Goal: Use online tool/utility: Utilize a website feature to perform a specific function

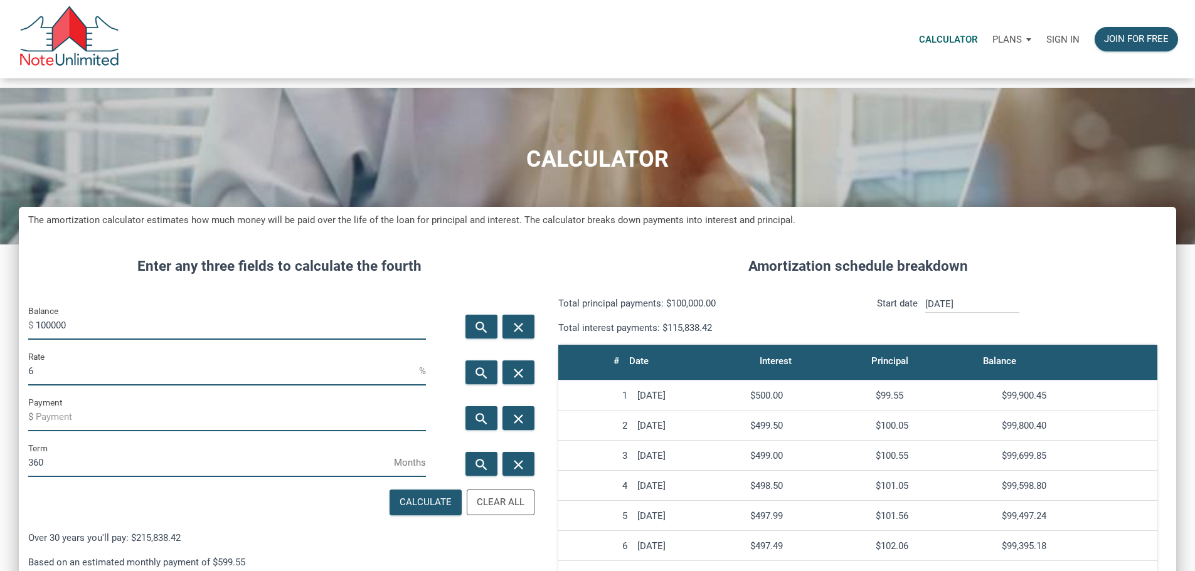
scroll to position [626322, 625951]
click at [1046, 43] on p "Sign in" at bounding box center [1062, 39] width 33 height 11
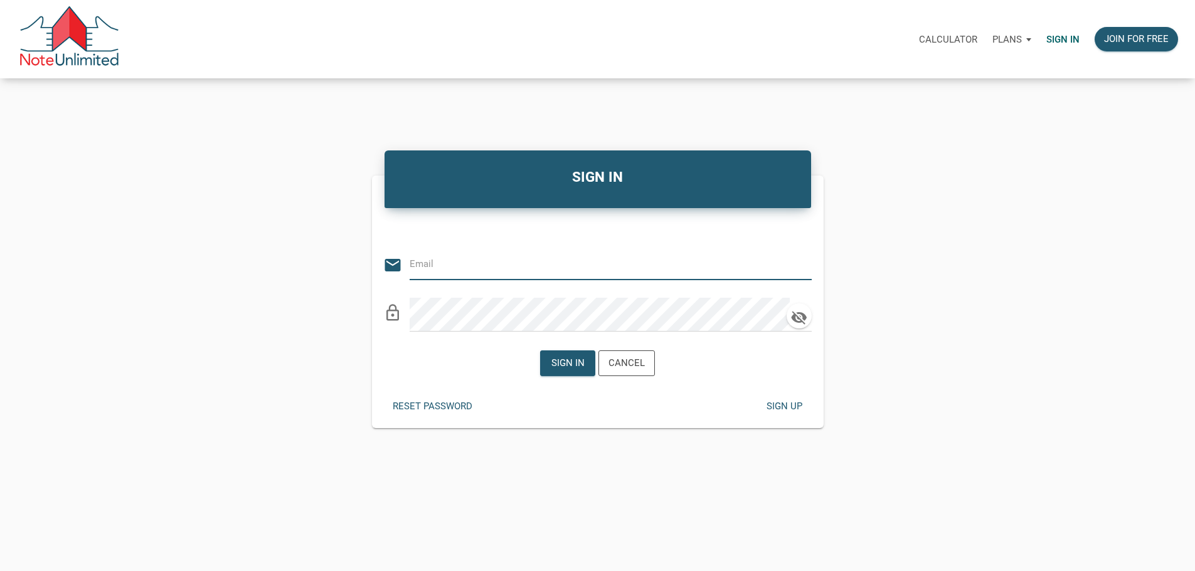
type input "[EMAIL_ADDRESS][DOMAIN_NAME]"
click at [564, 371] on div "Sign in" at bounding box center [567, 363] width 33 height 14
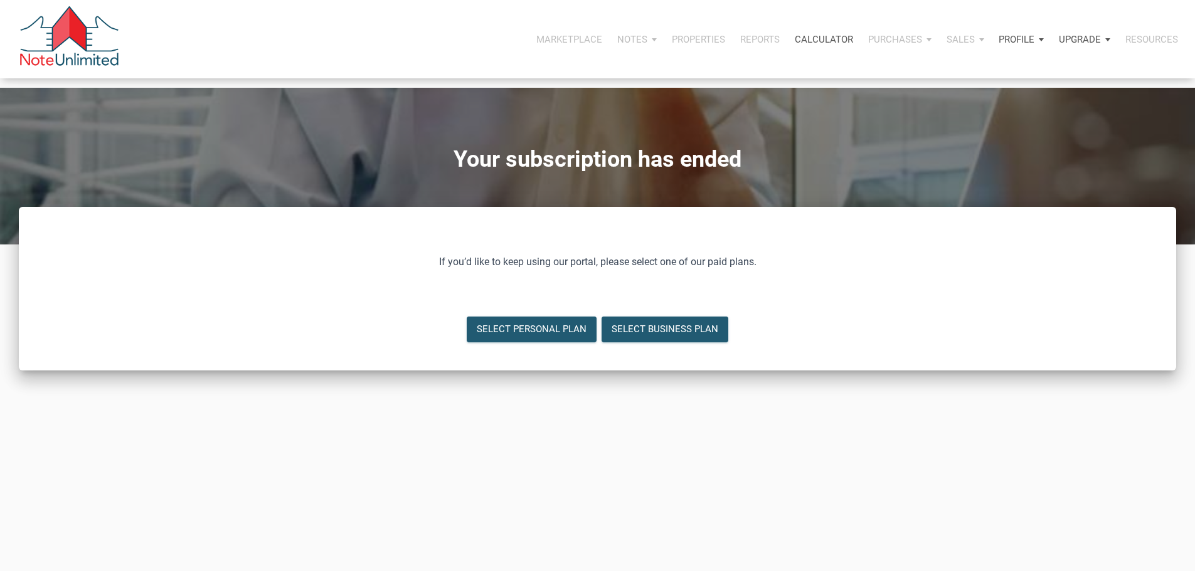
click at [795, 45] on p "Calculator" at bounding box center [824, 39] width 58 height 11
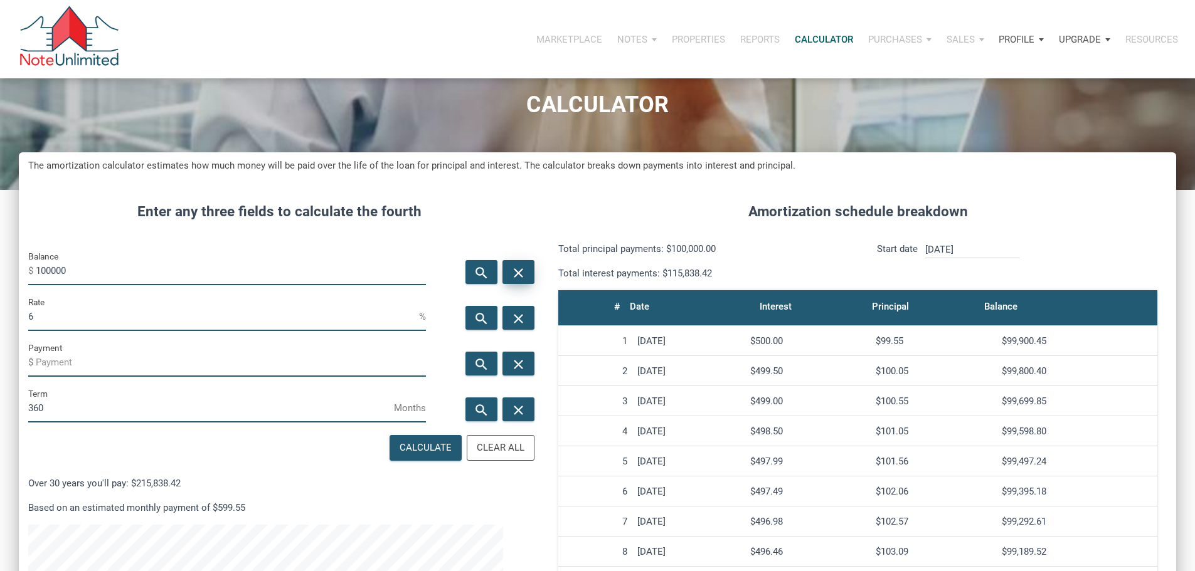
scroll to position [125, 0]
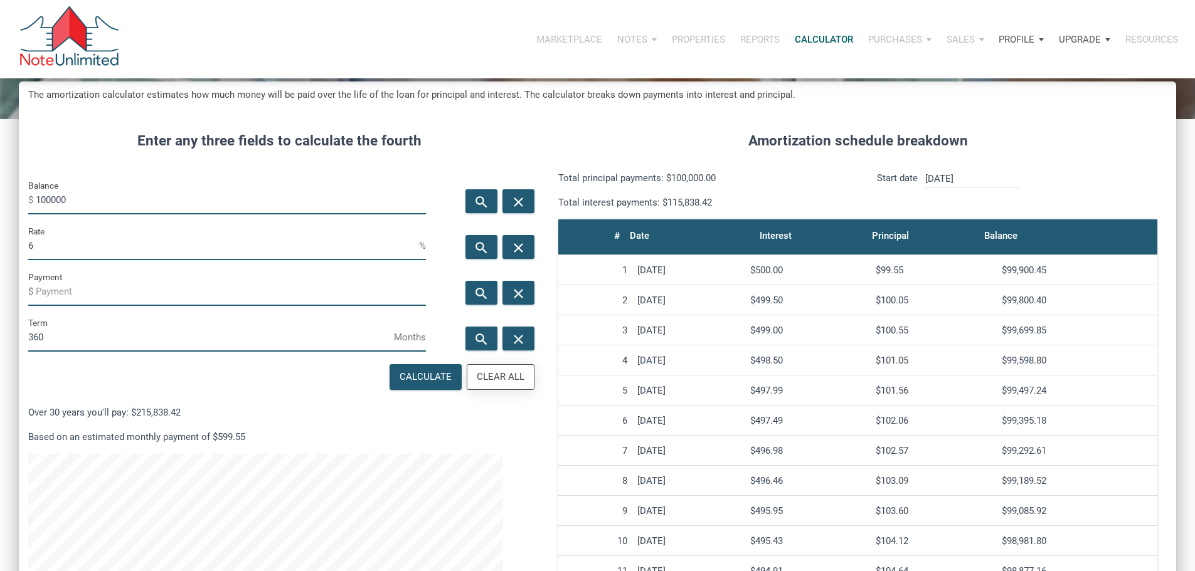
click at [495, 384] on div "Clear All" at bounding box center [501, 377] width 48 height 14
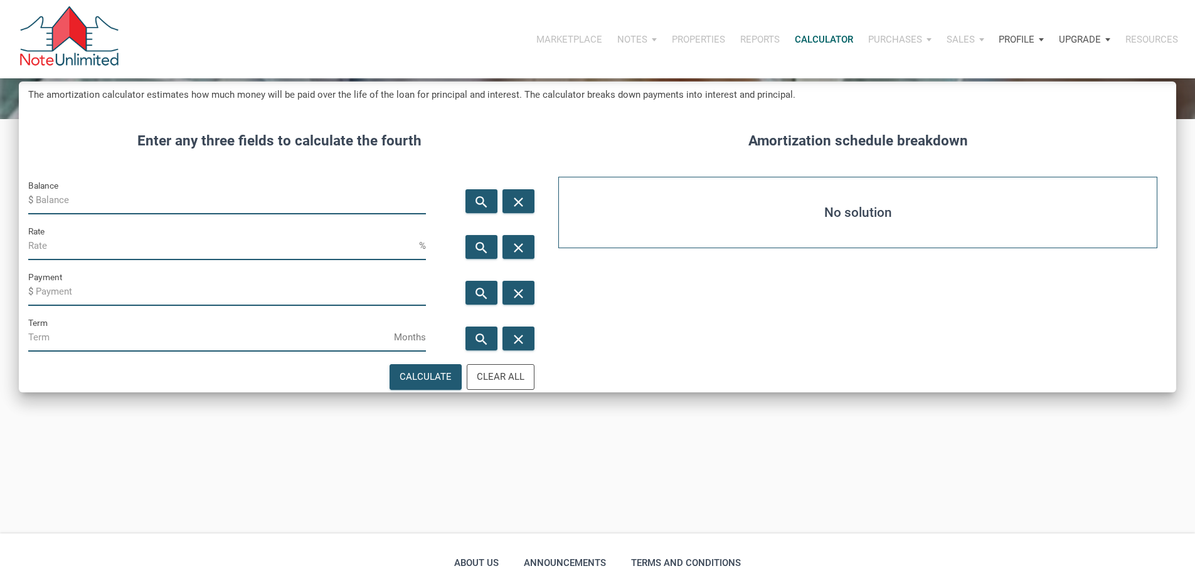
drag, startPoint x: 83, startPoint y: 221, endPoint x: 132, endPoint y: 219, distance: 49.6
click at [83, 214] on input "Balance" at bounding box center [231, 200] width 390 height 28
type input "43500"
click at [70, 306] on input "Payment" at bounding box center [231, 292] width 390 height 28
type input "-470"
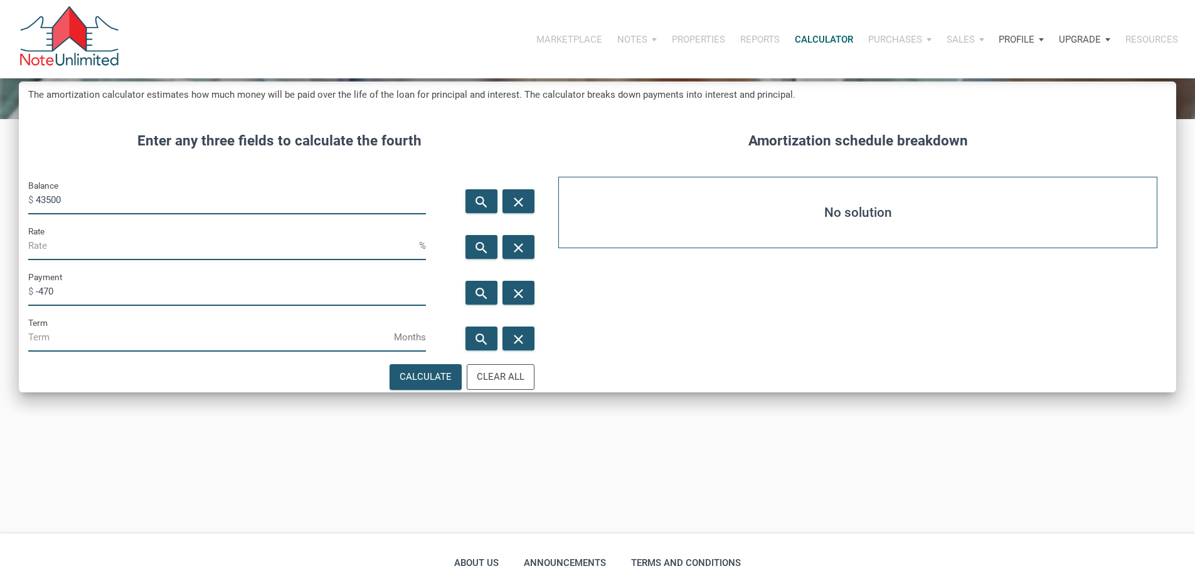
click at [51, 352] on input "Term" at bounding box center [211, 338] width 366 height 28
type input "348"
click at [407, 384] on div "Calculate" at bounding box center [425, 377] width 52 height 14
type input "12.63"
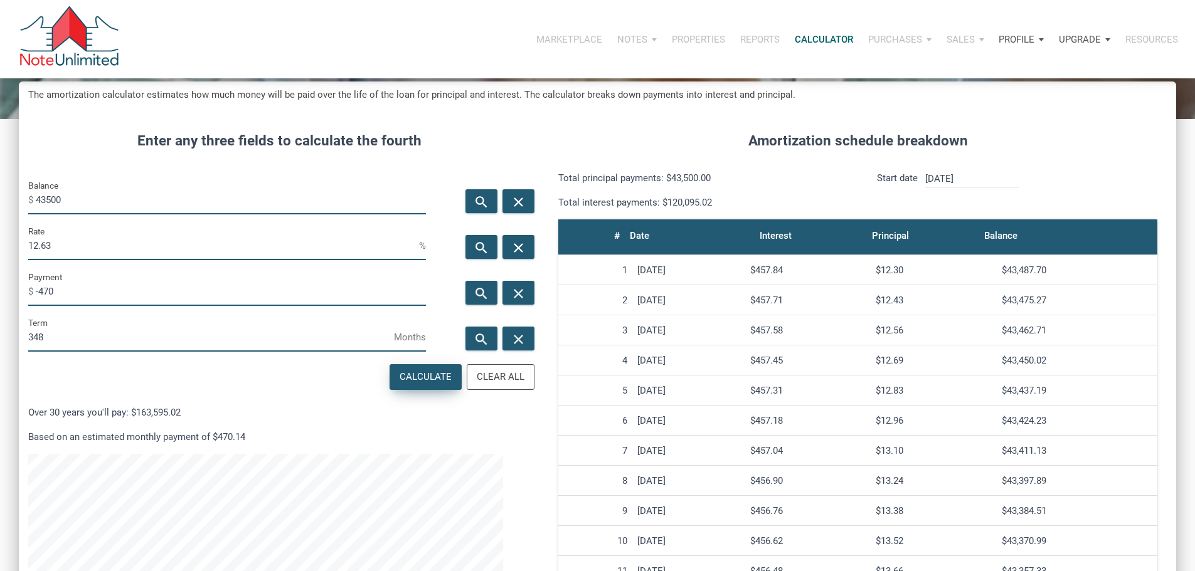
scroll to position [767, 1138]
drag, startPoint x: 81, startPoint y: 327, endPoint x: 48, endPoint y: 337, distance: 34.5
click at [48, 306] on div "Payment $ -470" at bounding box center [227, 288] width 398 height 36
drag, startPoint x: 79, startPoint y: 273, endPoint x: 52, endPoint y: 274, distance: 27.0
click at [52, 260] on input "12.63" at bounding box center [223, 246] width 391 height 28
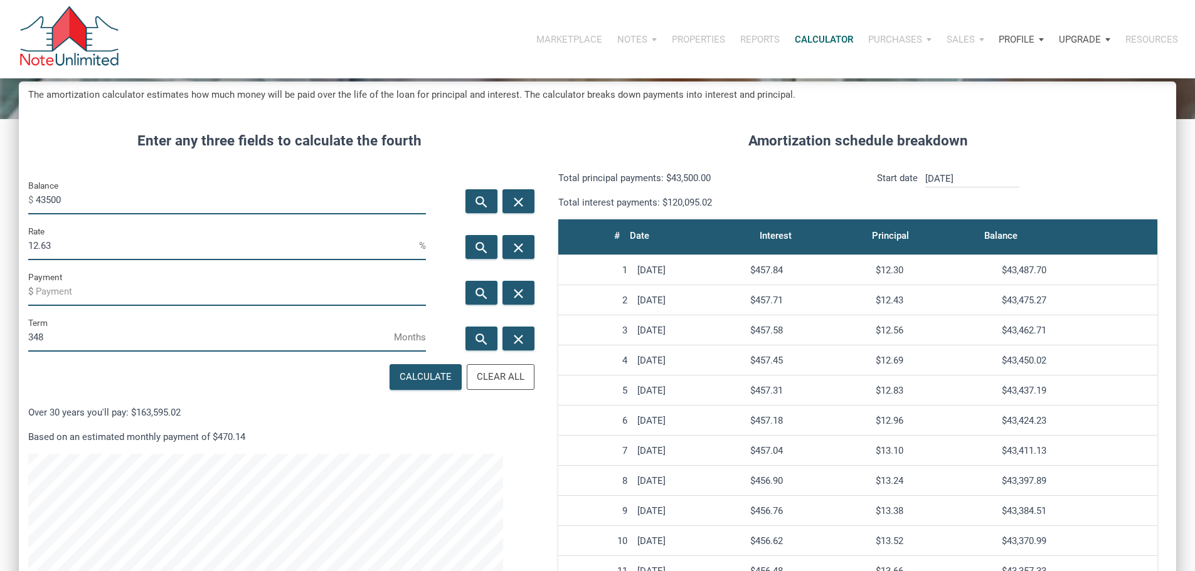
click at [52, 260] on input "12.63" at bounding box center [223, 246] width 391 height 28
type input "12"
drag, startPoint x: 403, startPoint y: 426, endPoint x: 354, endPoint y: 428, distance: 48.4
click at [402, 384] on div "Calculate" at bounding box center [425, 377] width 52 height 14
type input "-449.08"
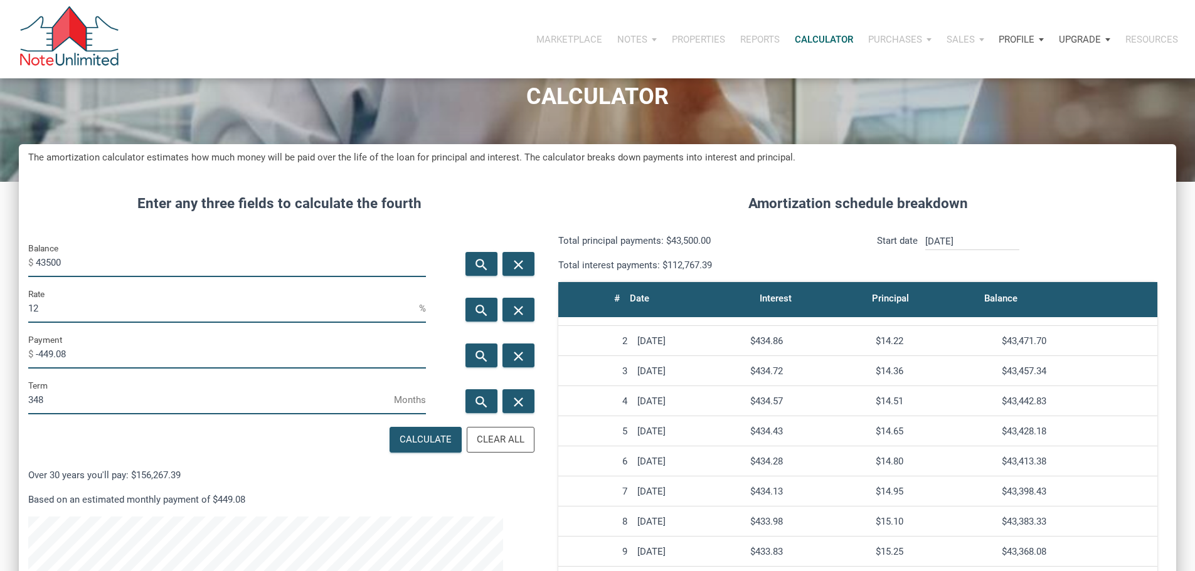
scroll to position [0, 0]
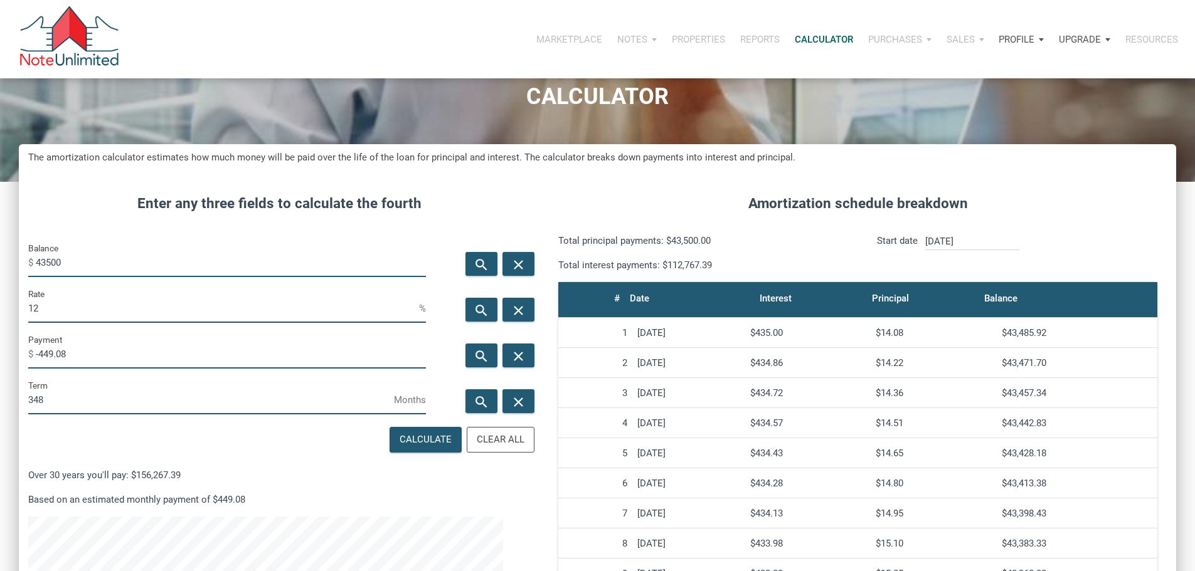
click at [1101, 189] on div "Amortization schedule breakdown Total principal payments: $43,500.00 Total inte…" at bounding box center [857, 504] width 636 height 660
click at [1101, 186] on div "Amortization schedule breakdown Total principal payments: $43,500.00 Total inte…" at bounding box center [857, 504] width 636 height 660
drag, startPoint x: 73, startPoint y: 332, endPoint x: 32, endPoint y: 346, distance: 42.8
click at [32, 346] on div "Enter any three fields to calculate the fourth Balance $ 43500 search close Rat…" at bounding box center [279, 504] width 520 height 660
drag, startPoint x: 93, startPoint y: 392, endPoint x: 57, endPoint y: 399, distance: 36.4
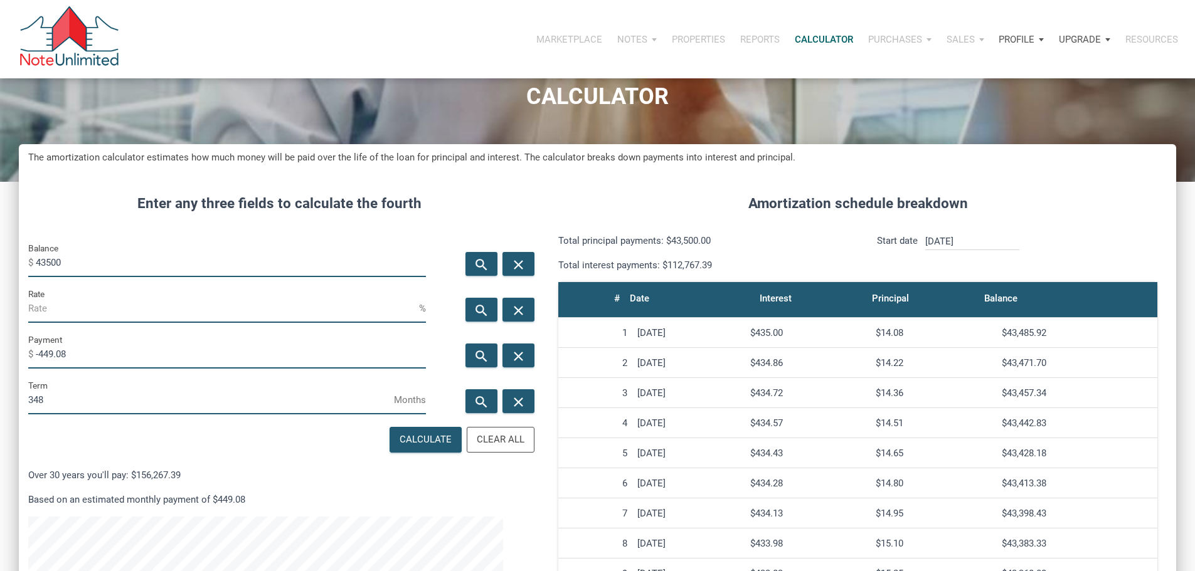
click at [56, 369] on input "-449.08" at bounding box center [231, 355] width 390 height 28
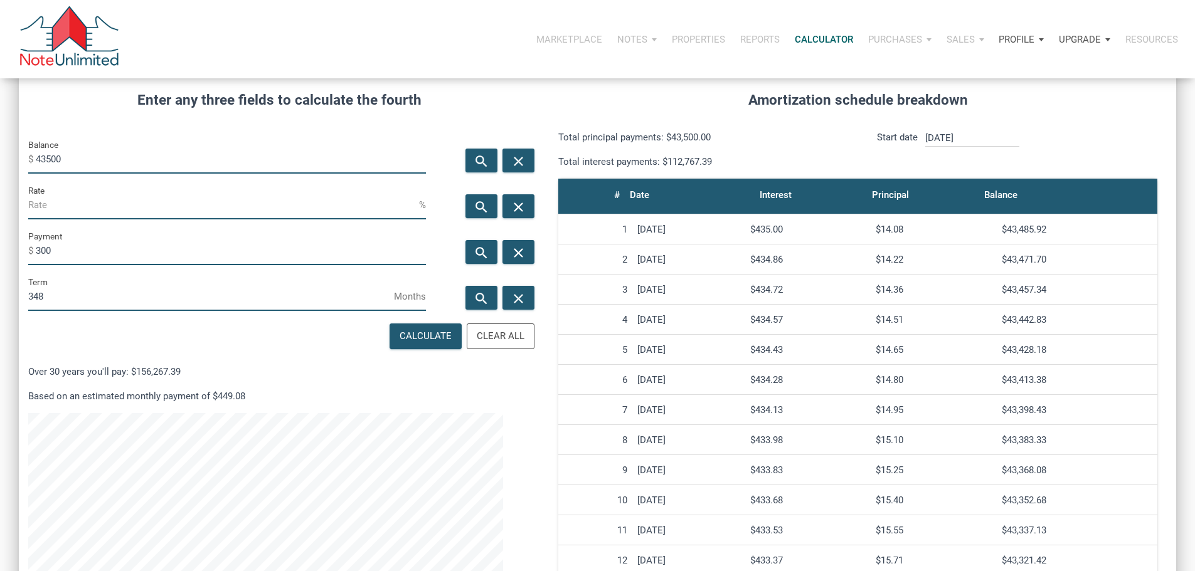
scroll to position [188, 0]
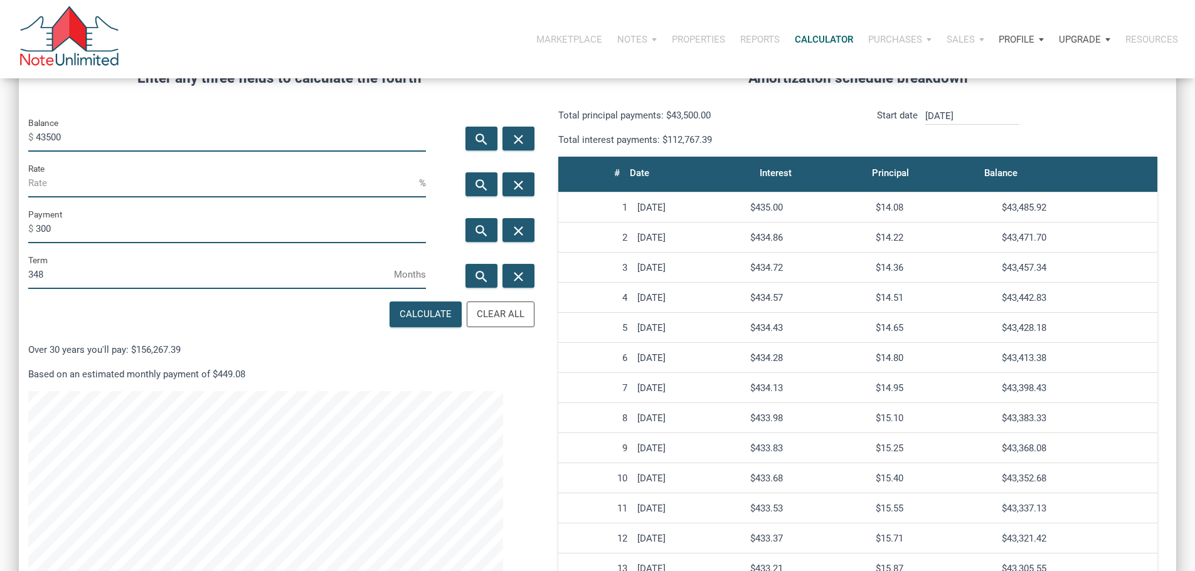
type input "-300"
drag, startPoint x: 87, startPoint y: 322, endPoint x: 7, endPoint y: 329, distance: 80.5
click at [9, 325] on div "CALCULATOR The amortization calculator estimates how much money will be paid ov…" at bounding box center [597, 304] width 1195 height 809
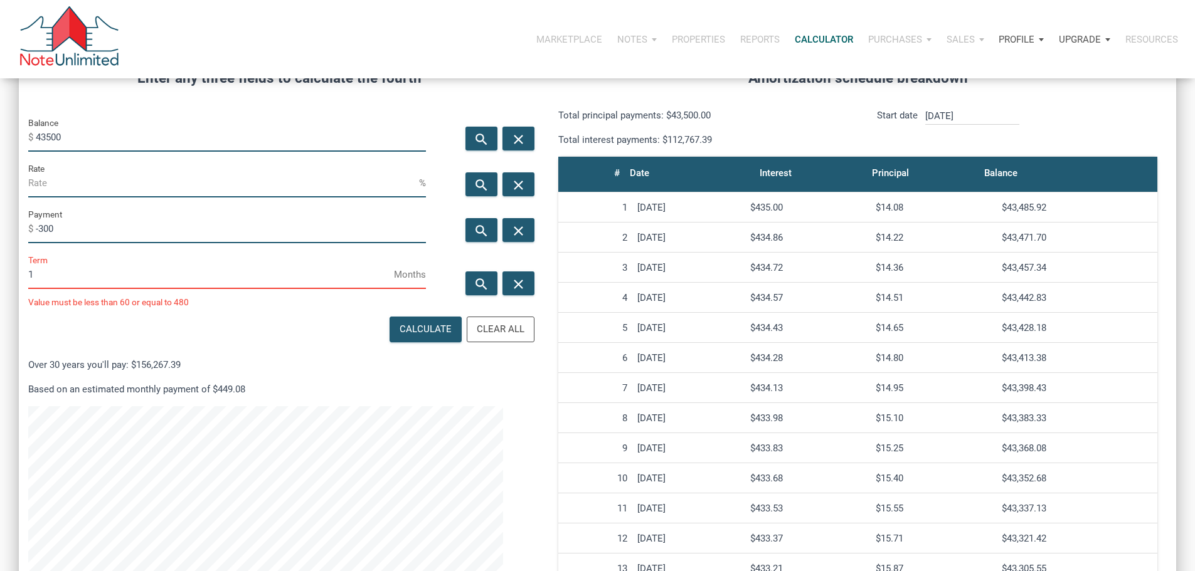
scroll to position [784, 1138]
type input "12"
click at [282, 396] on div "Calculate Clear All Over 30 years you'll pay: $156,267.39 Based on an estimated…" at bounding box center [279, 519] width 520 height 410
click at [83, 198] on input "Rate" at bounding box center [223, 183] width 391 height 28
type input "12"
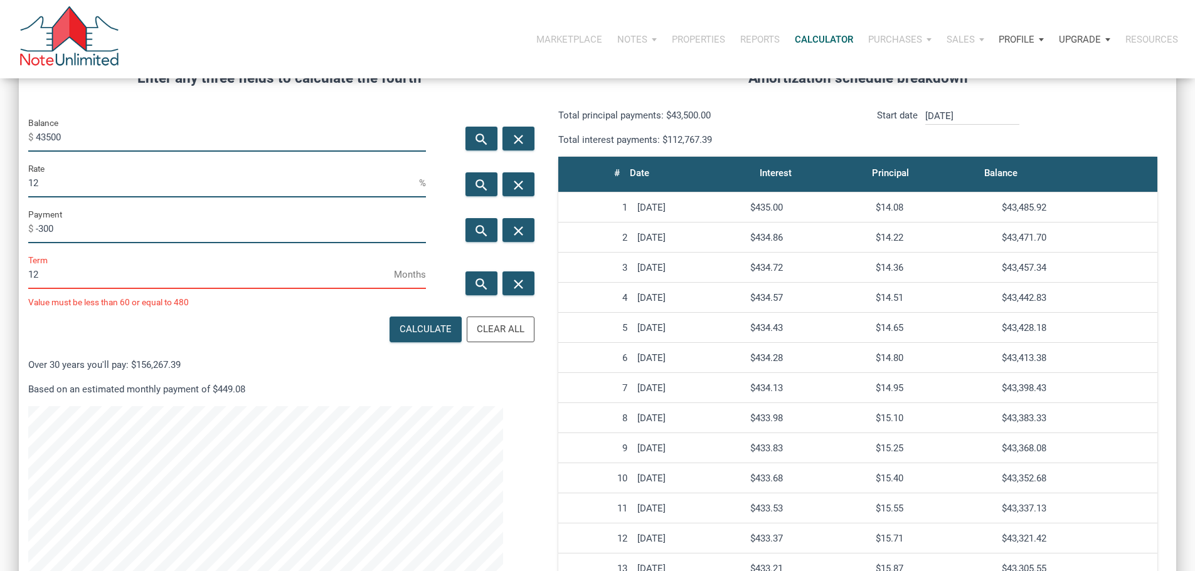
drag, startPoint x: 89, startPoint y: 267, endPoint x: 45, endPoint y: 272, distance: 44.2
click at [45, 253] on div "Payment $ -300" at bounding box center [227, 230] width 416 height 46
drag, startPoint x: 64, startPoint y: 321, endPoint x: 0, endPoint y: 326, distance: 64.2
click at [0, 326] on div "CALCULATOR The amortization calculator estimates how much money will be paid ov…" at bounding box center [597, 312] width 1195 height 824
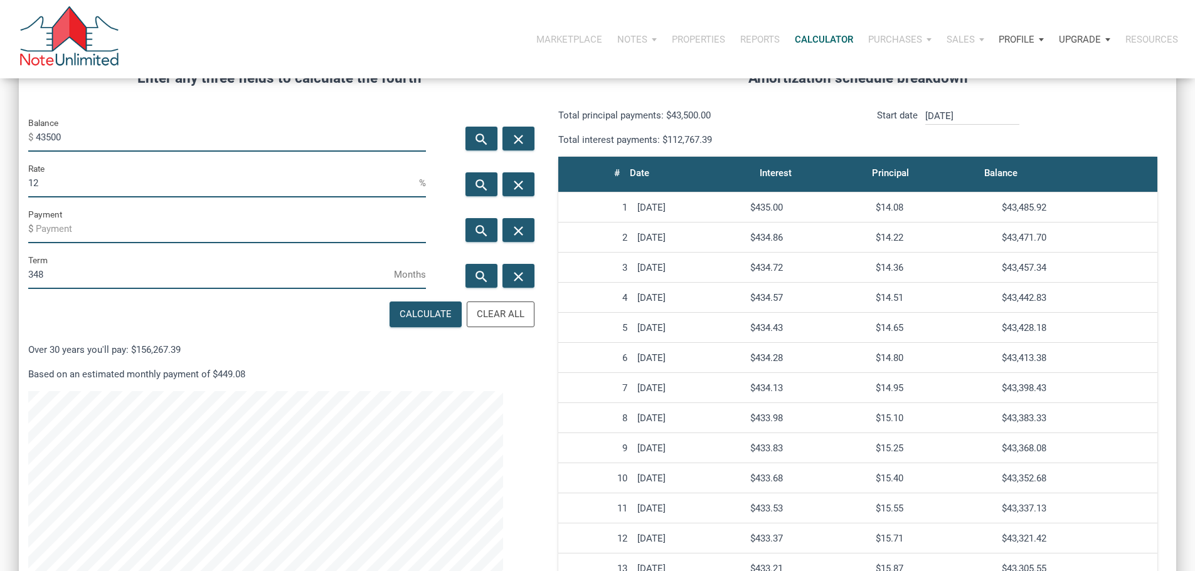
scroll to position [626322, 625951]
type input "348"
click at [410, 322] on div "Calculate" at bounding box center [425, 314] width 52 height 14
type input "-449.08"
